Goal: Task Accomplishment & Management: Complete application form

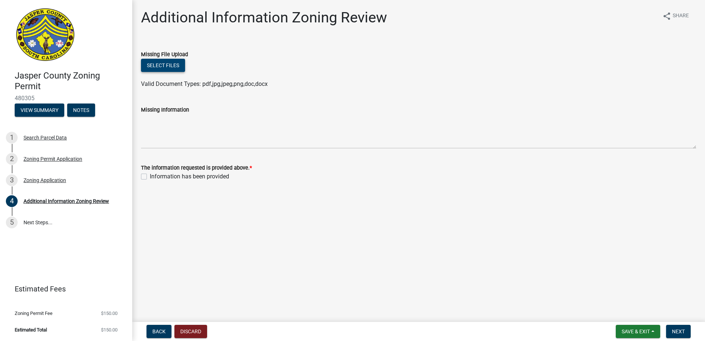
click at [153, 67] on button "Select files" at bounding box center [163, 65] width 44 height 13
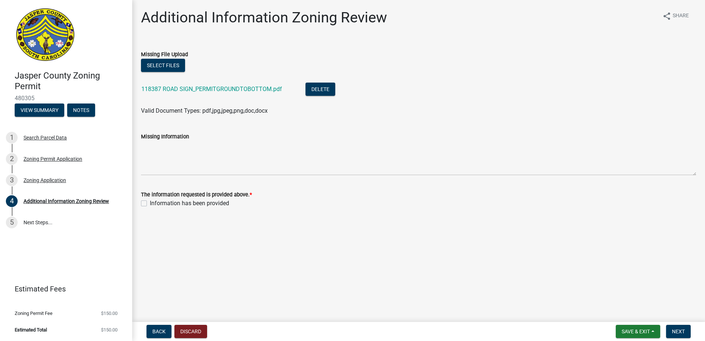
click at [150, 203] on label "Information has been provided" at bounding box center [189, 203] width 79 height 9
click at [150, 203] on input "Information has been provided" at bounding box center [152, 201] width 5 height 5
checkbox input "true"
drag, startPoint x: 680, startPoint y: 330, endPoint x: 680, endPoint y: 324, distance: 5.9
click at [332, 330] on span "Next" at bounding box center [678, 331] width 13 height 6
